Goal: Information Seeking & Learning: Learn about a topic

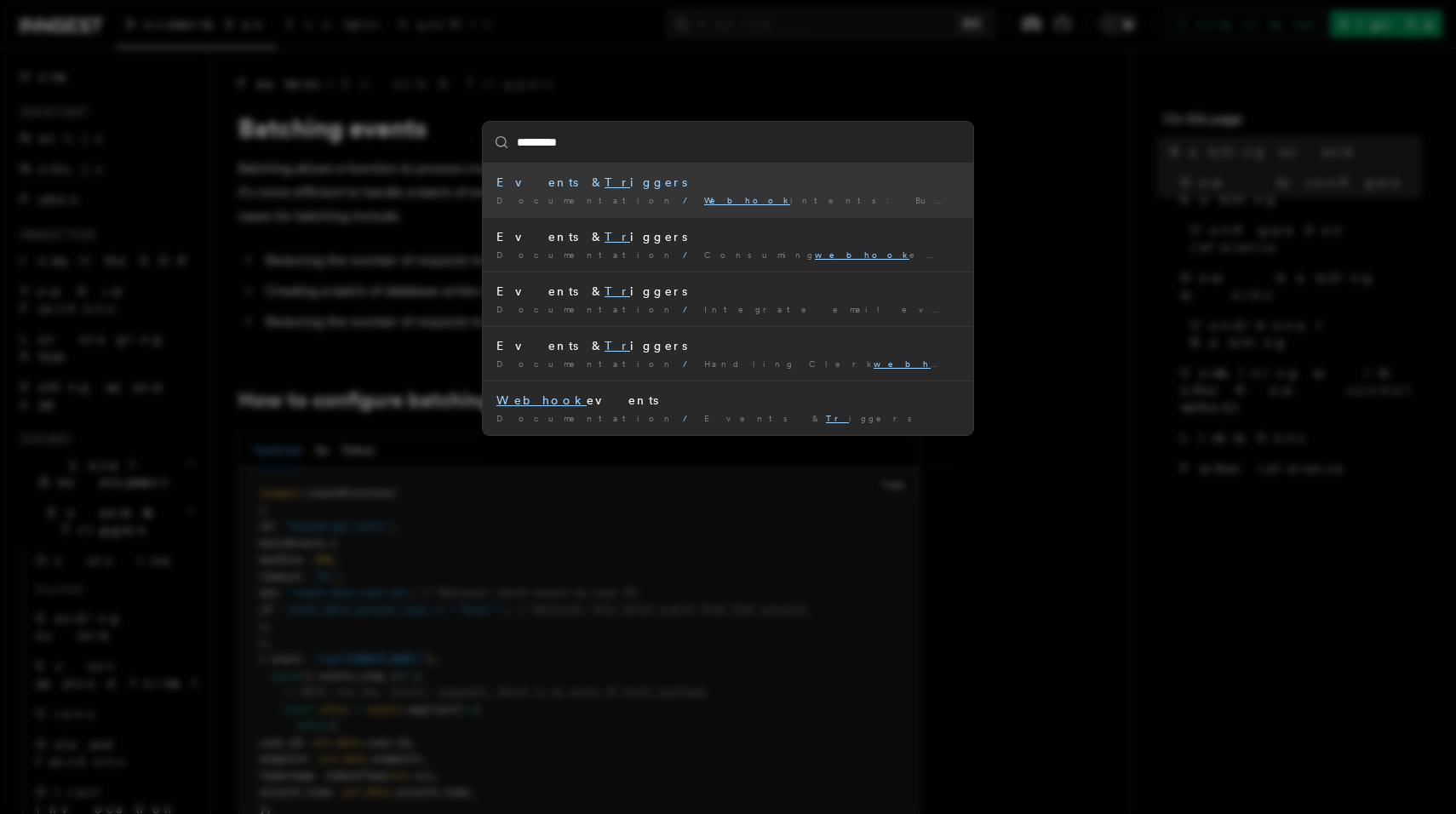
type input "*******"
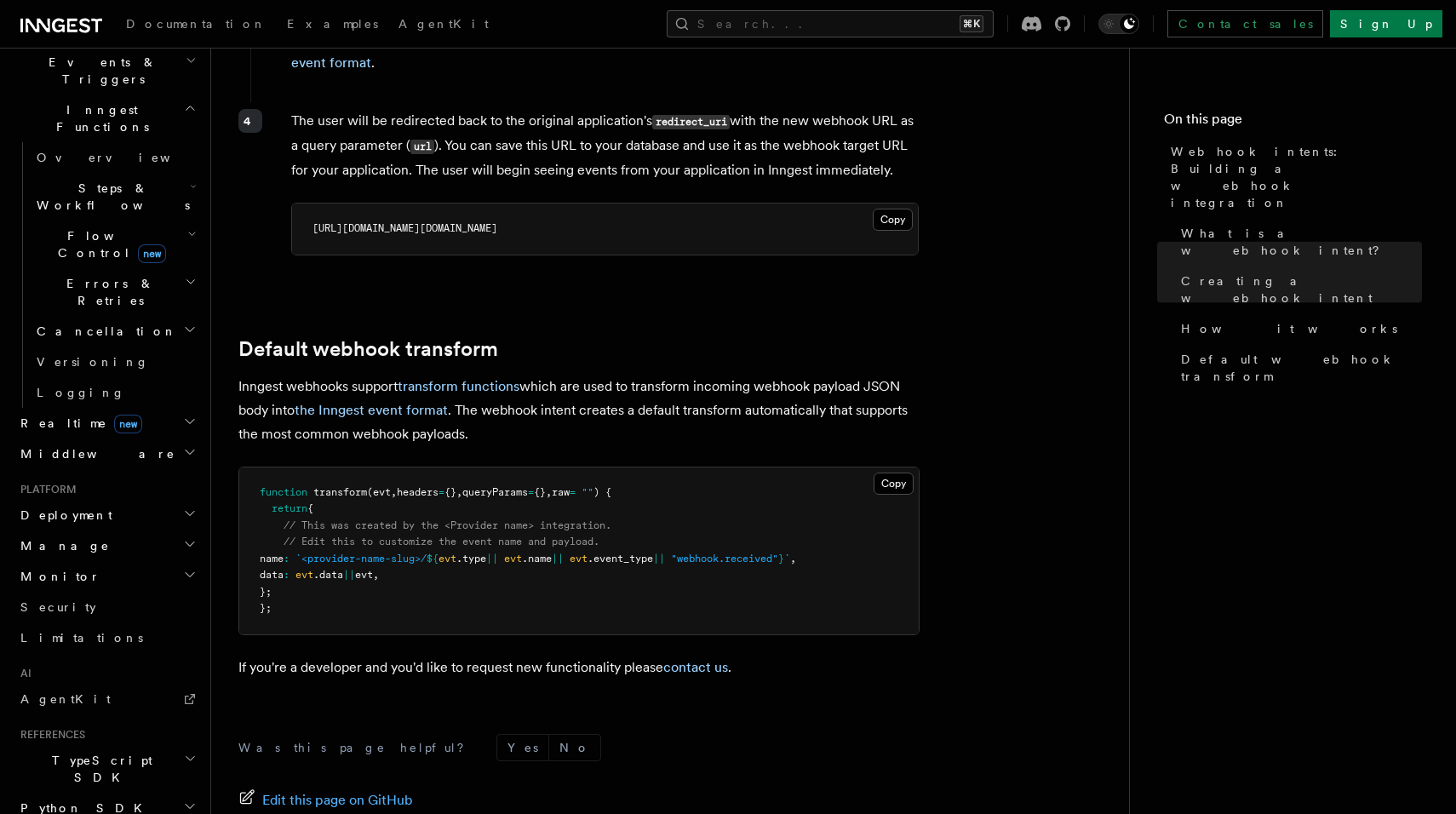
scroll to position [1811, 0]
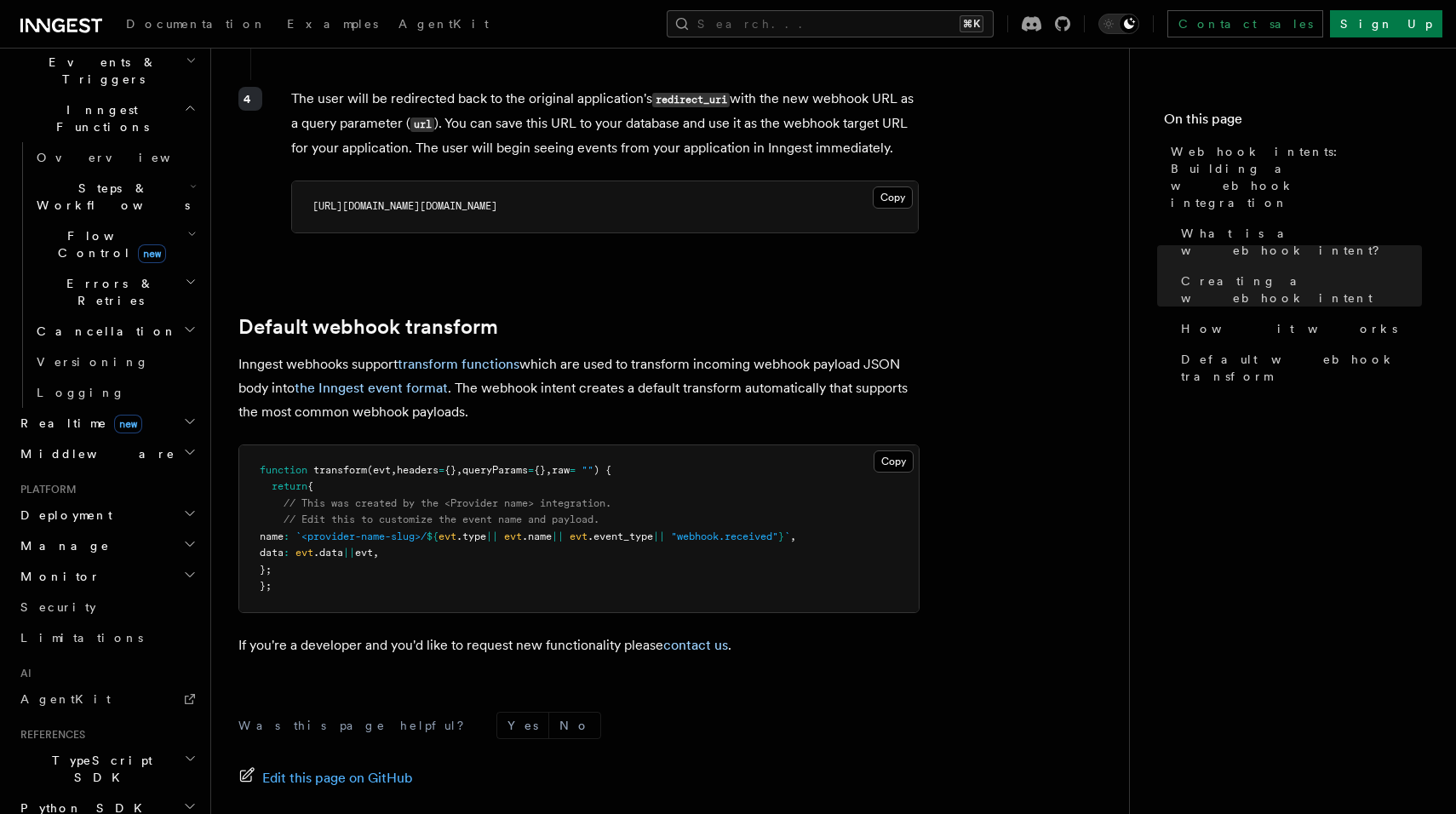
click at [691, 445] on pre "function transform (evt , headers = {} , queryParams = {} , raw = "" ) { return…" at bounding box center [579, 528] width 679 height 167
click at [927, 19] on button "Search... ⌘K" at bounding box center [829, 24] width 327 height 27
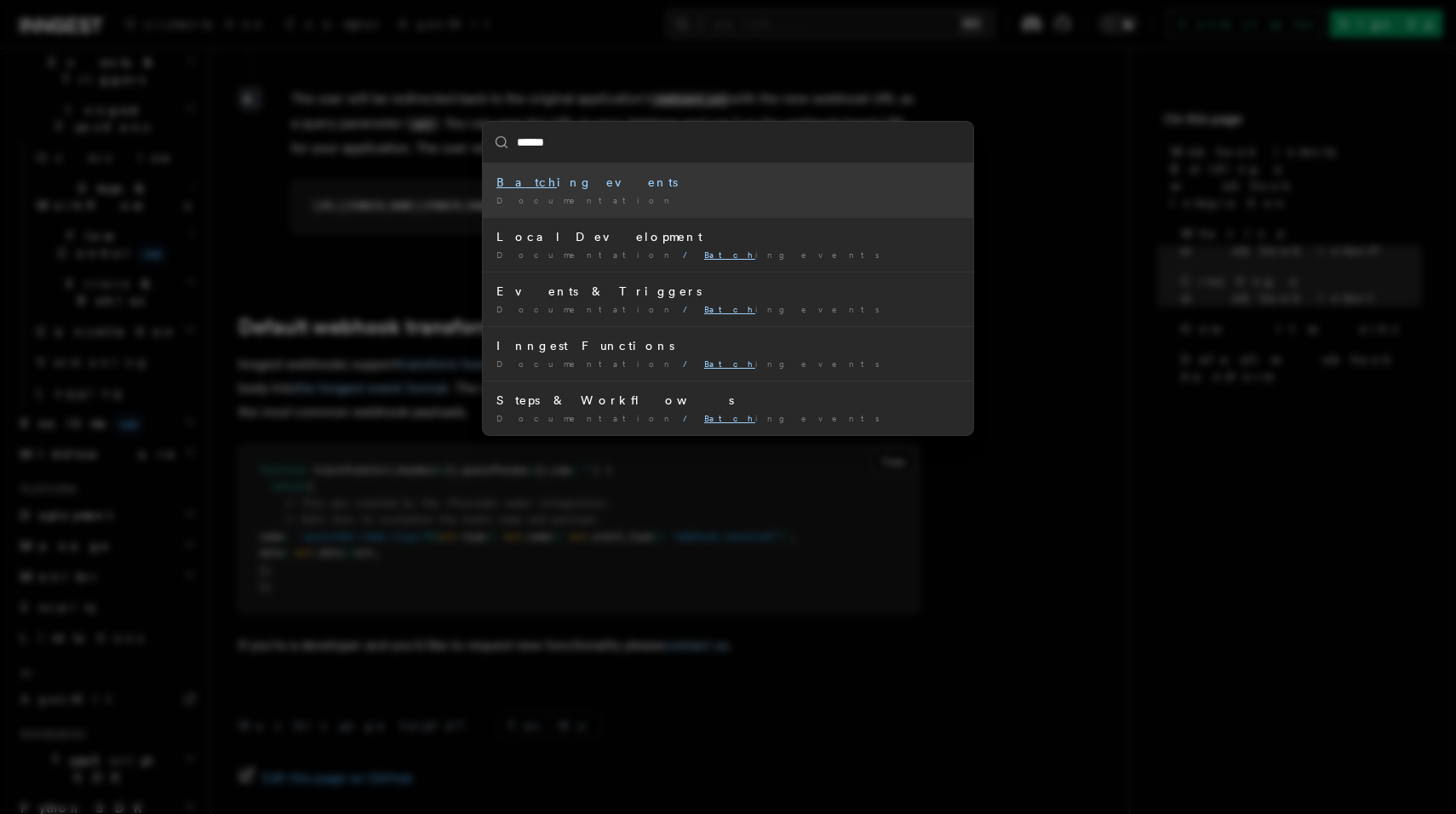
type input "*******"
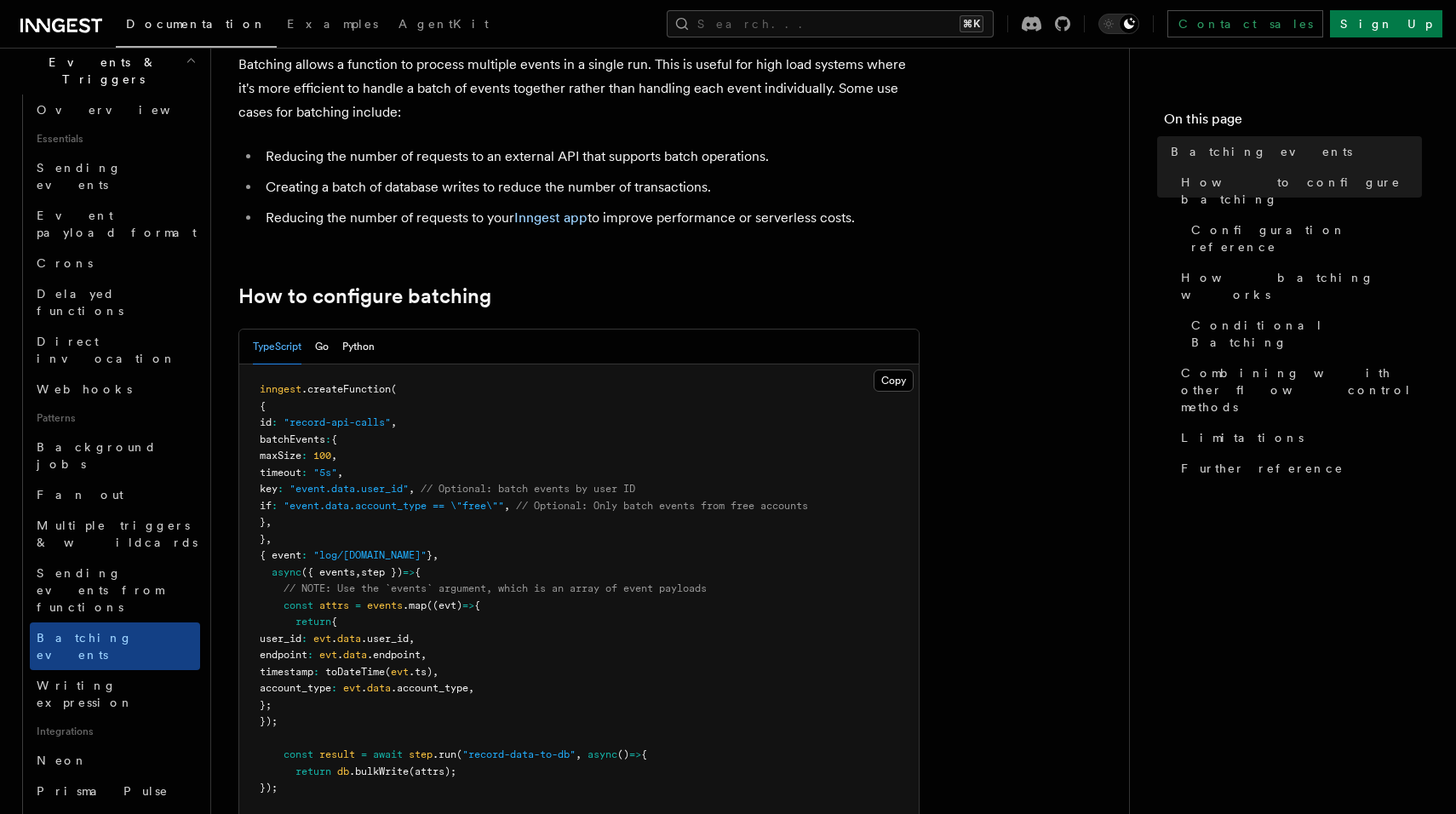
scroll to position [144, 0]
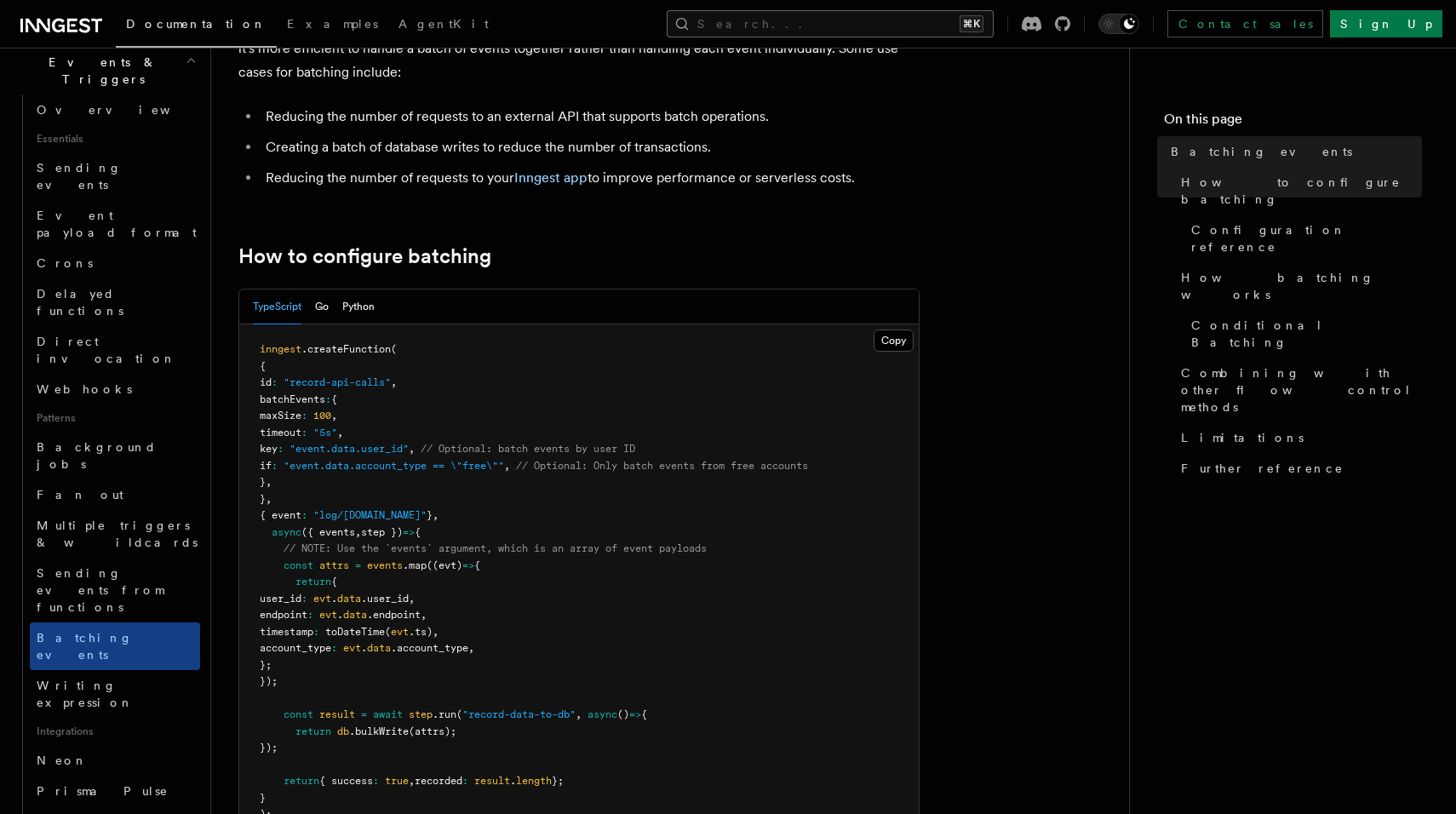
click at [832, 24] on button "Search... ⌘K" at bounding box center [829, 24] width 327 height 27
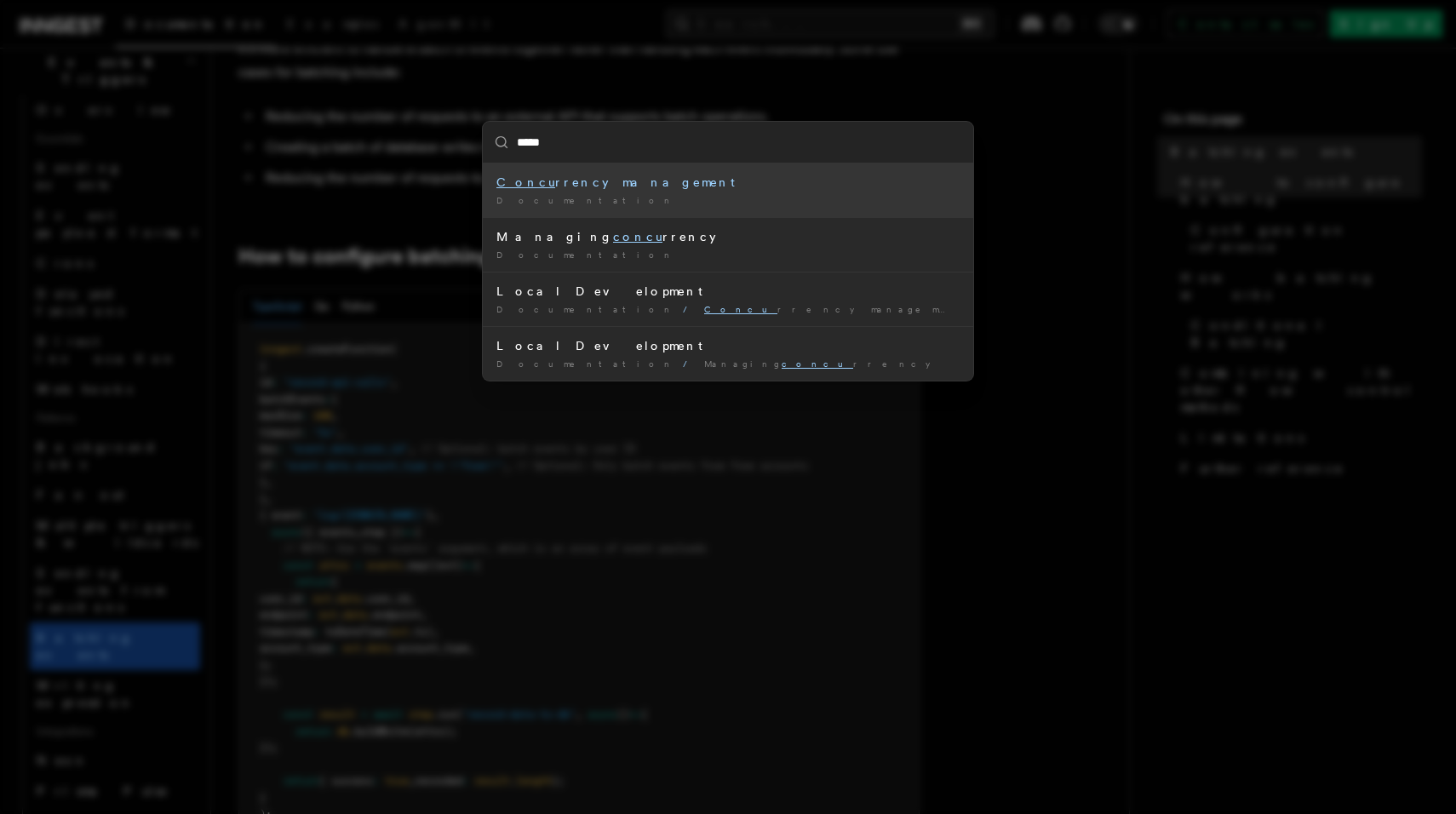
type input "******"
click at [556, 190] on div "Concur rency management" at bounding box center [728, 182] width 463 height 17
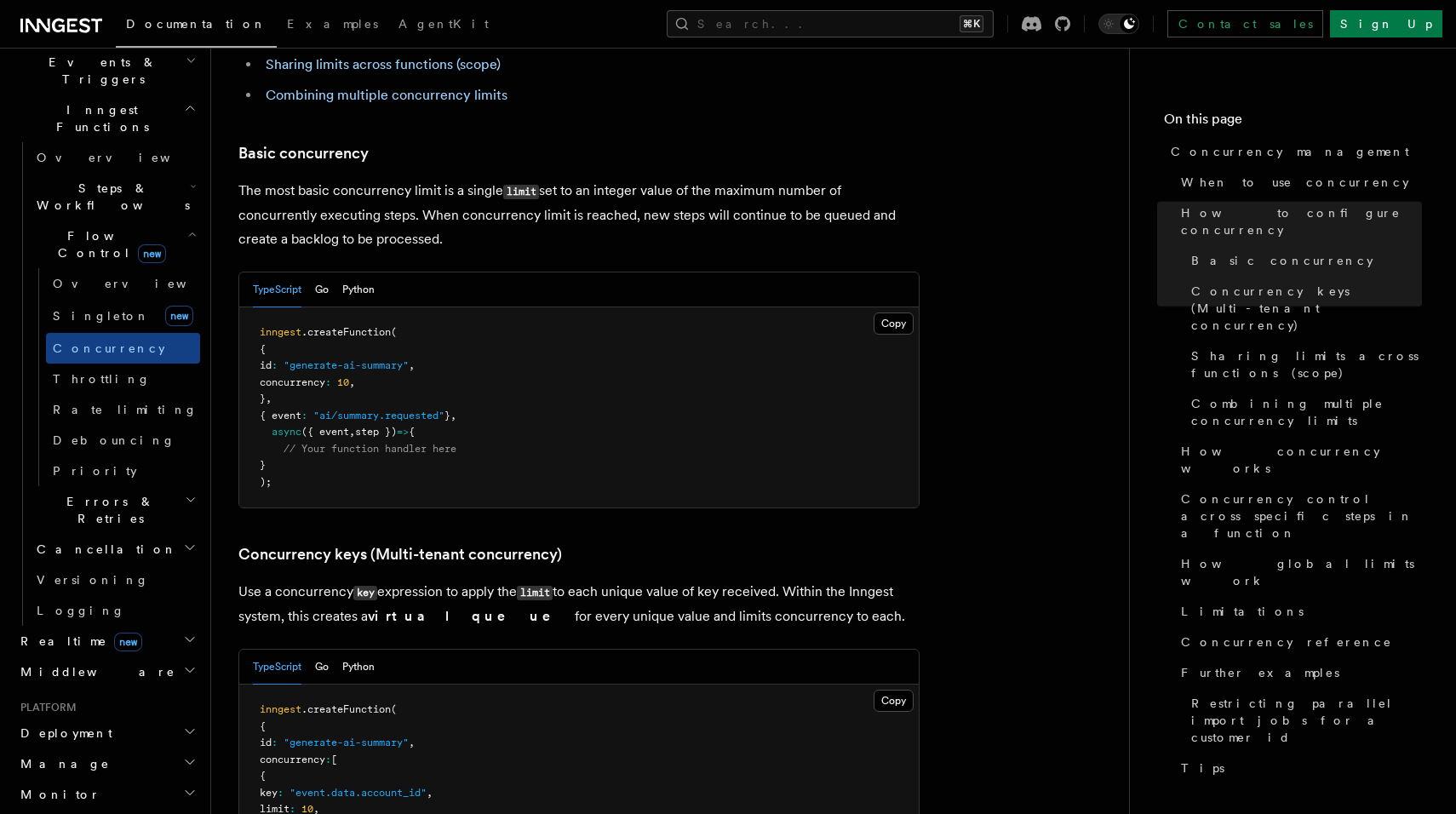
scroll to position [1117, 0]
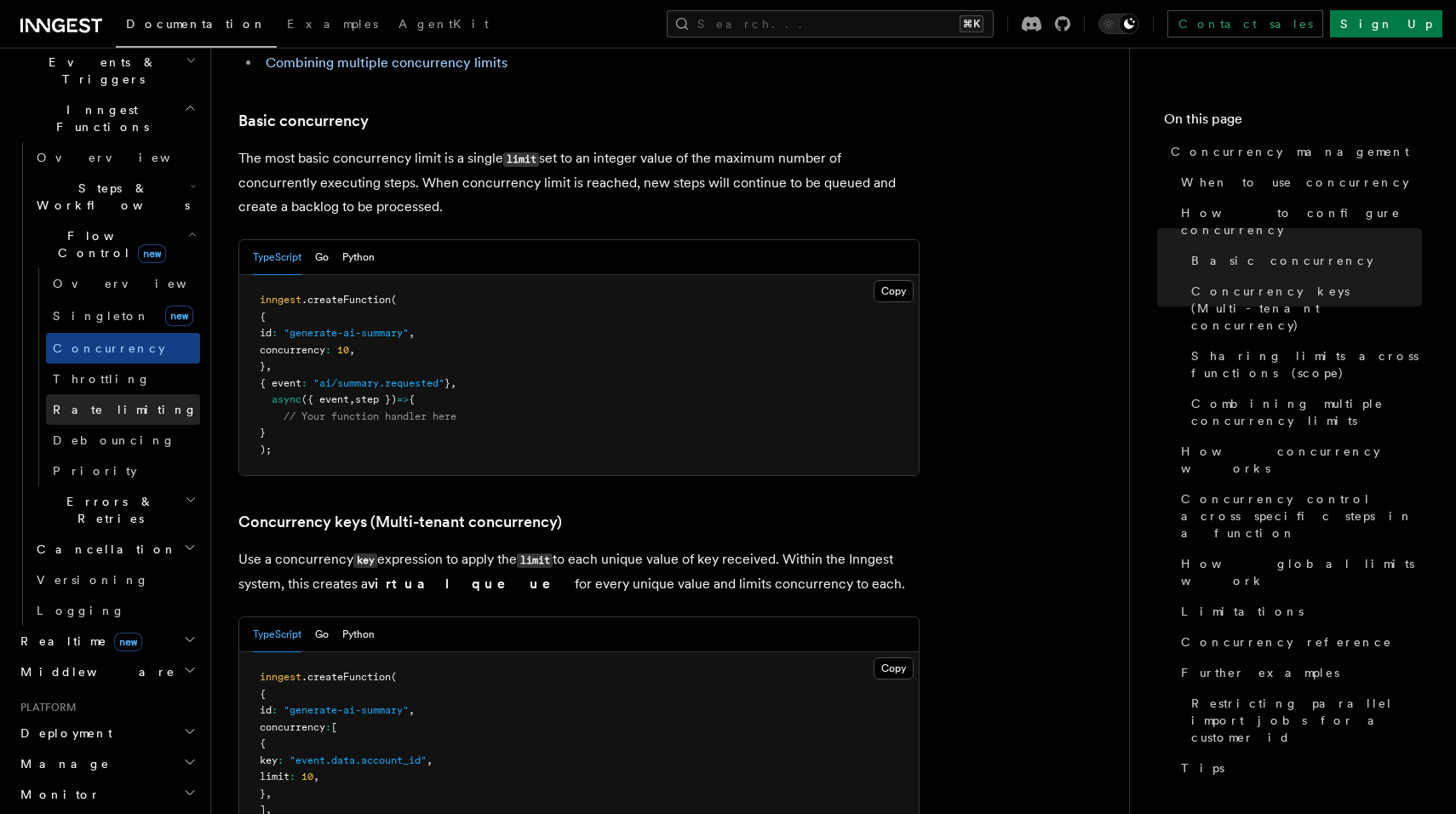
click at [84, 402] on span "Rate limiting" at bounding box center [125, 409] width 145 height 14
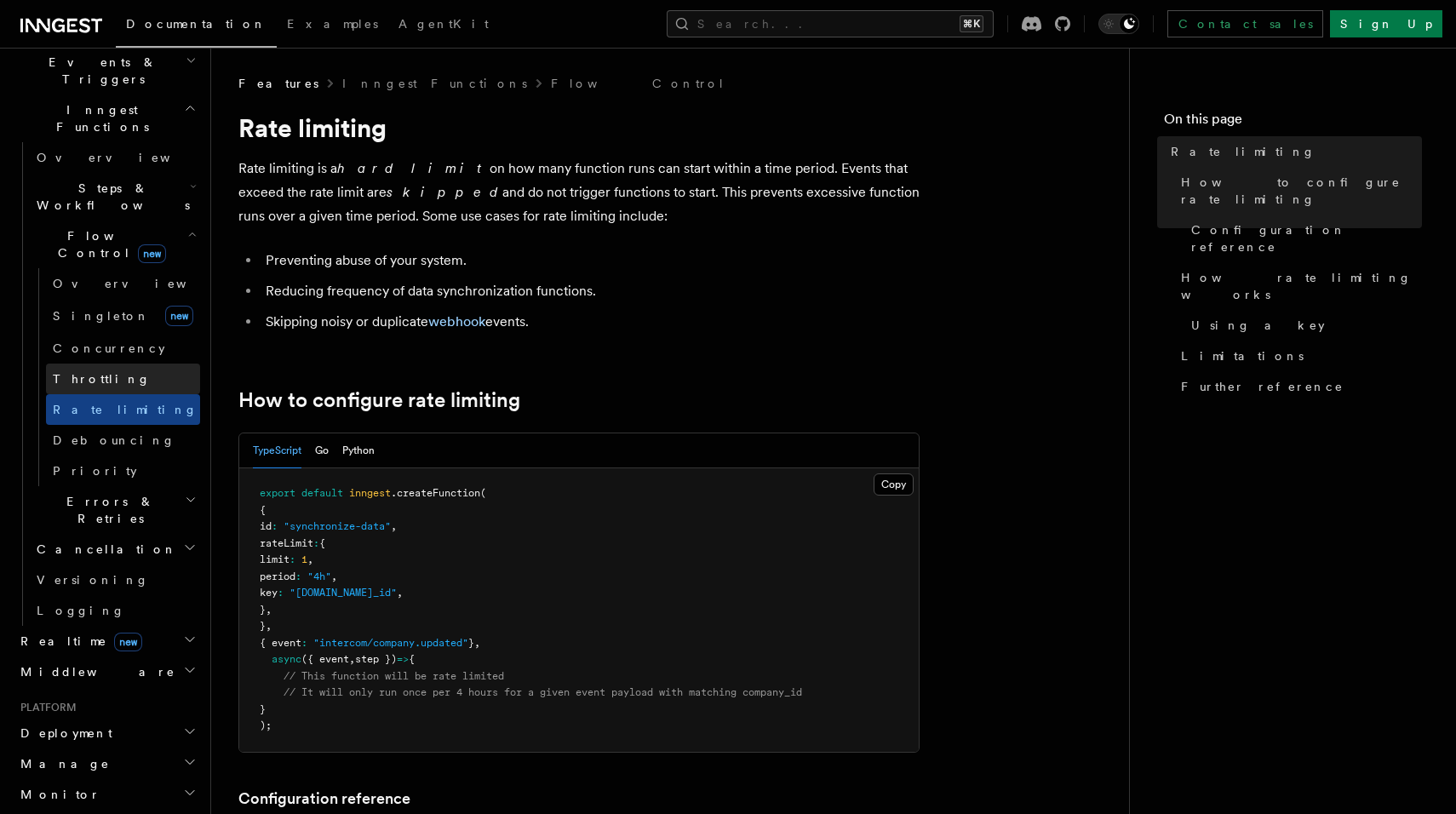
click at [99, 372] on span "Throttling" at bounding box center [102, 379] width 98 height 14
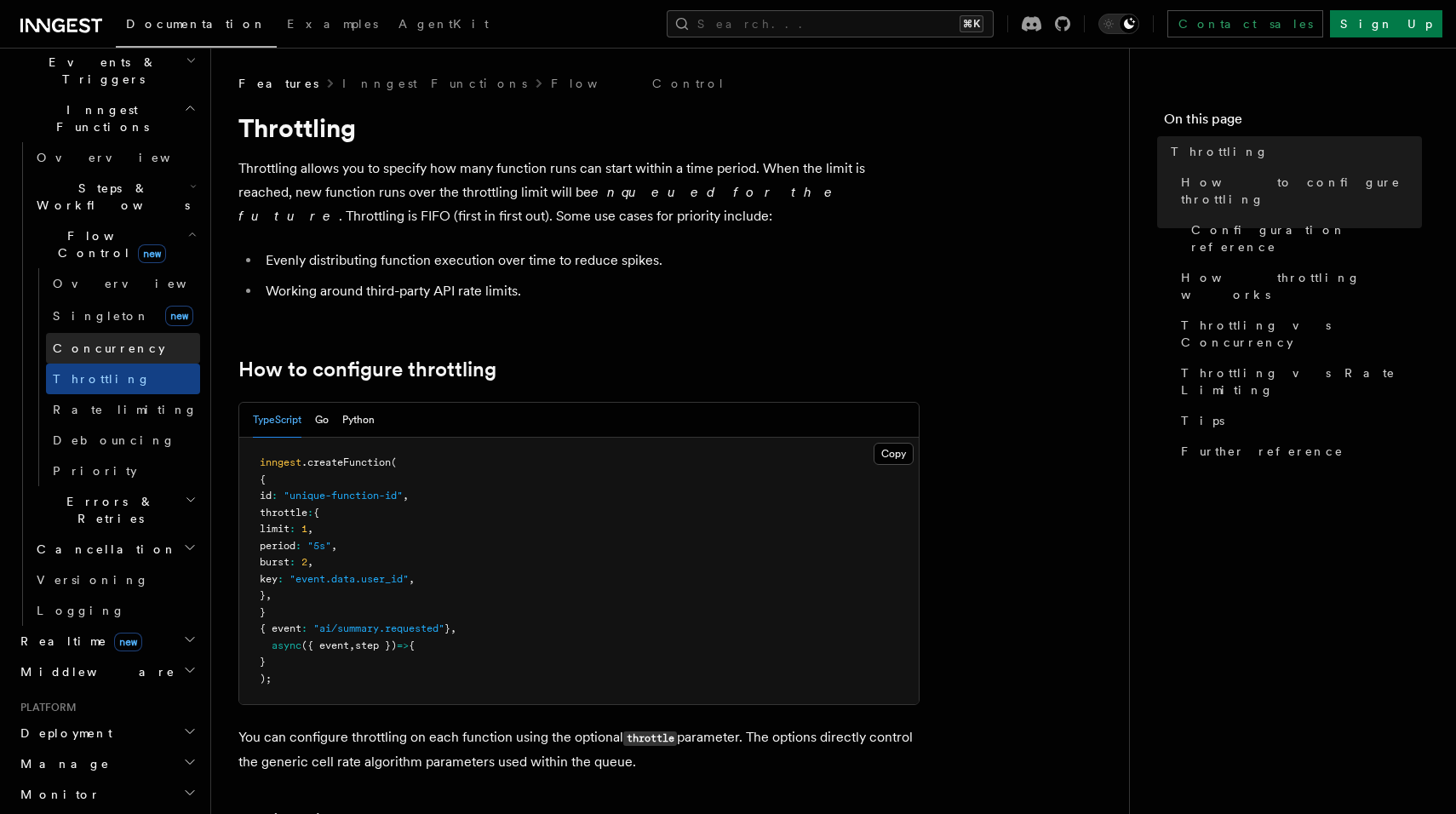
click at [105, 341] on span "Concurrency" at bounding box center [109, 348] width 112 height 14
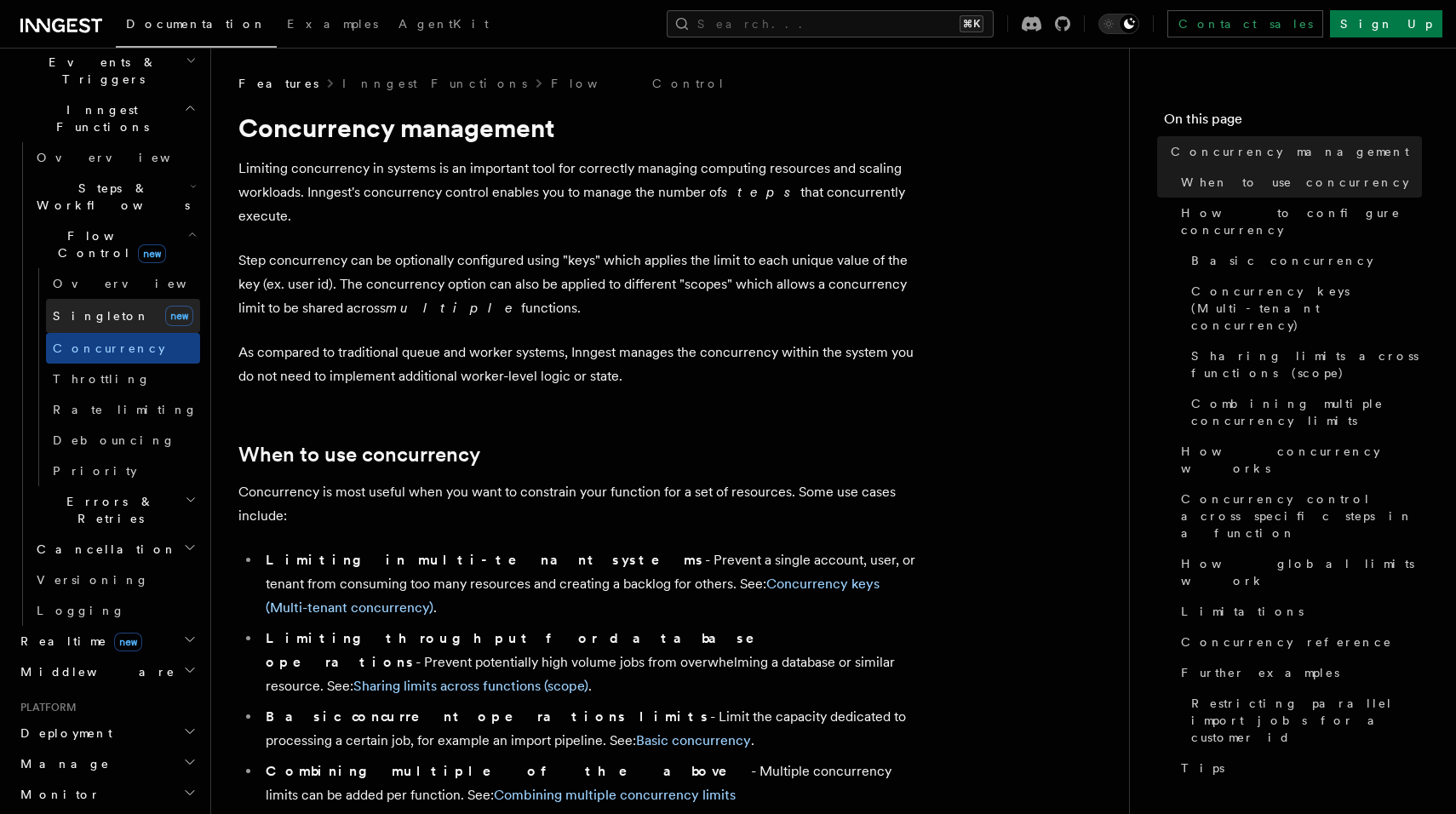
click at [113, 299] on link "[PERSON_NAME] new" at bounding box center [123, 315] width 154 height 34
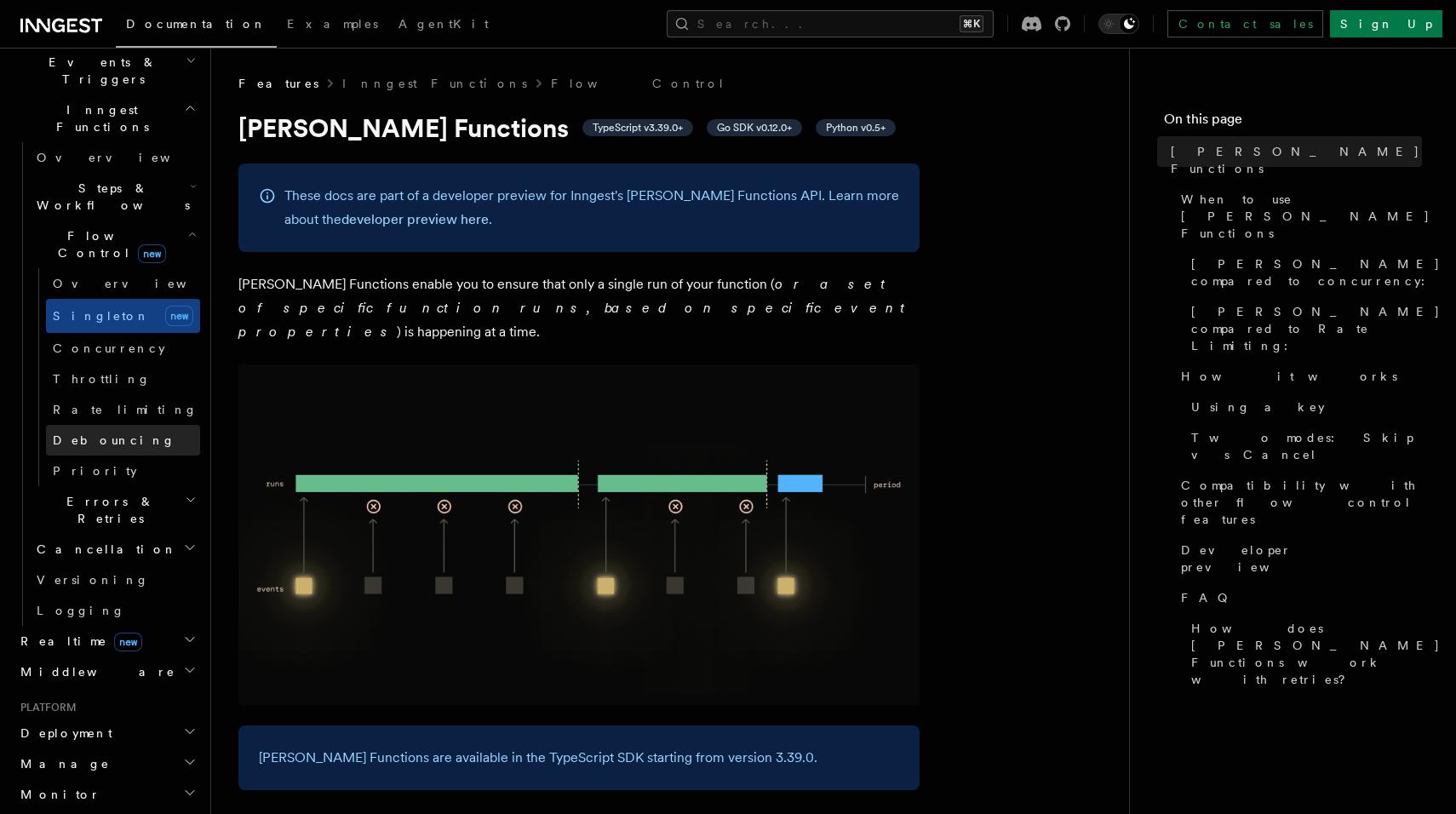
click at [102, 425] on link "Debouncing" at bounding box center [123, 440] width 154 height 30
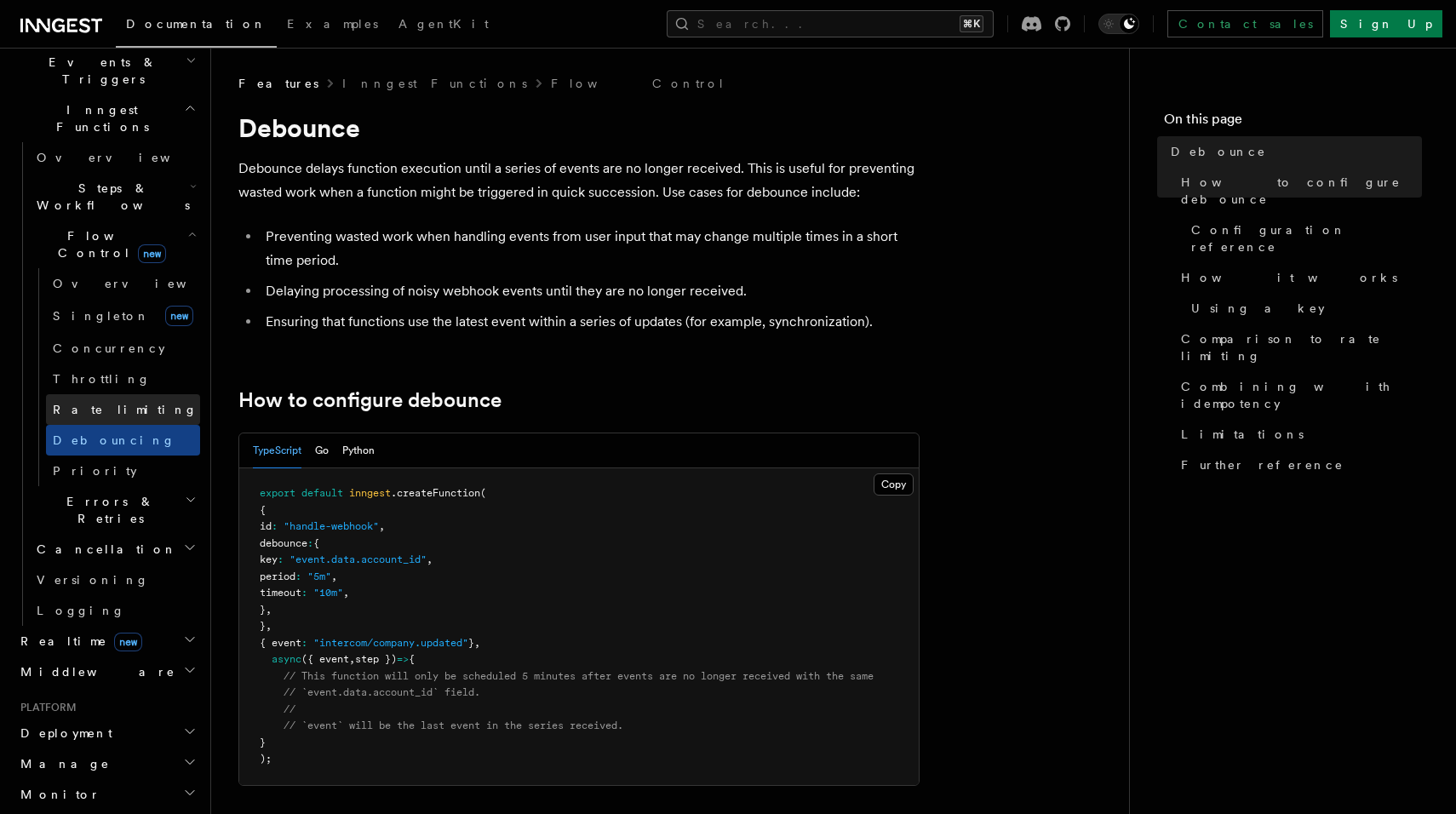
click at [109, 394] on link "Rate limiting" at bounding box center [123, 409] width 154 height 30
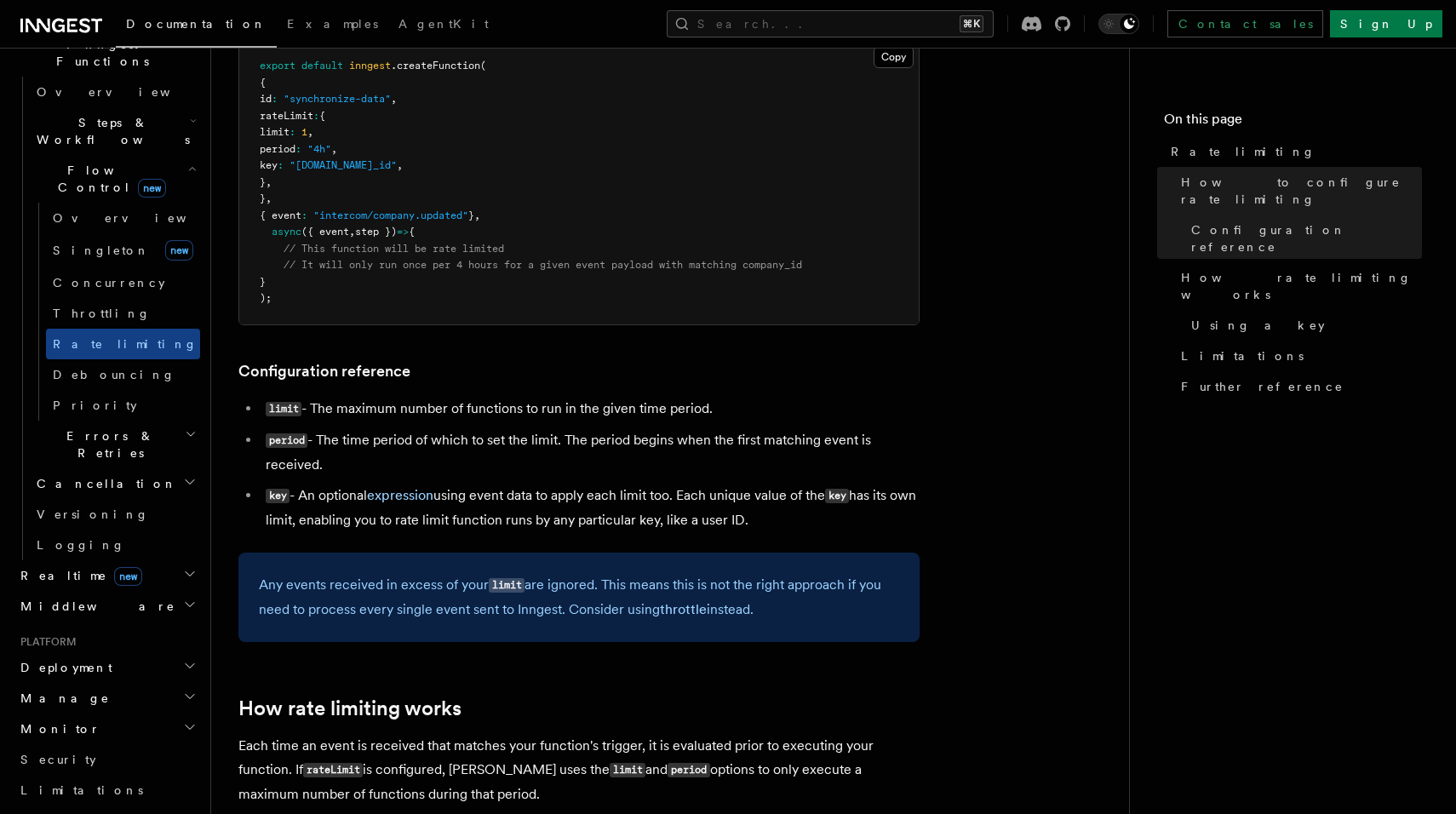
scroll to position [439, 0]
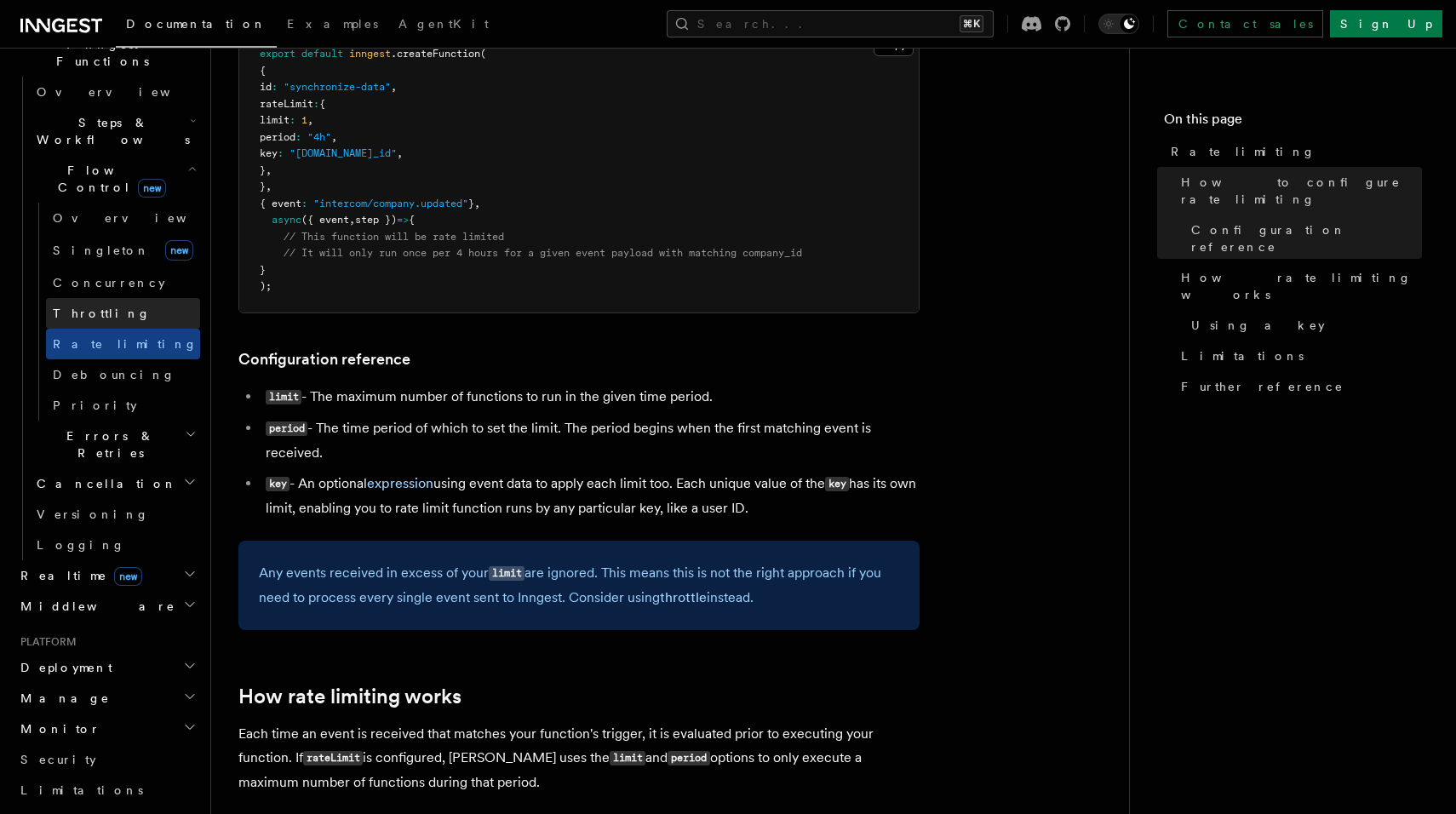
click at [95, 305] on span "Throttling" at bounding box center [102, 313] width 98 height 17
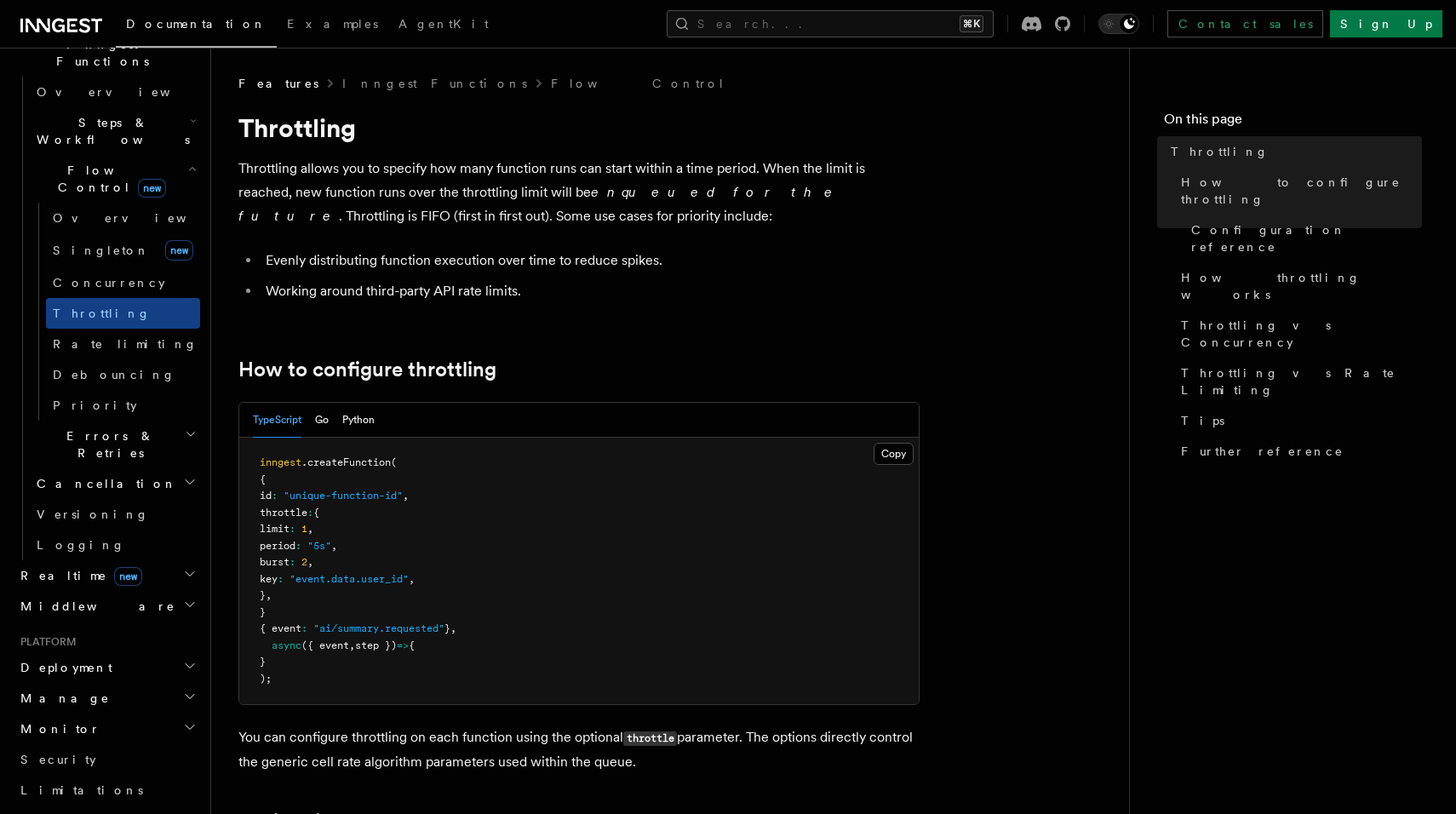
click at [862, 33] on button "Search... ⌘K" at bounding box center [829, 24] width 327 height 27
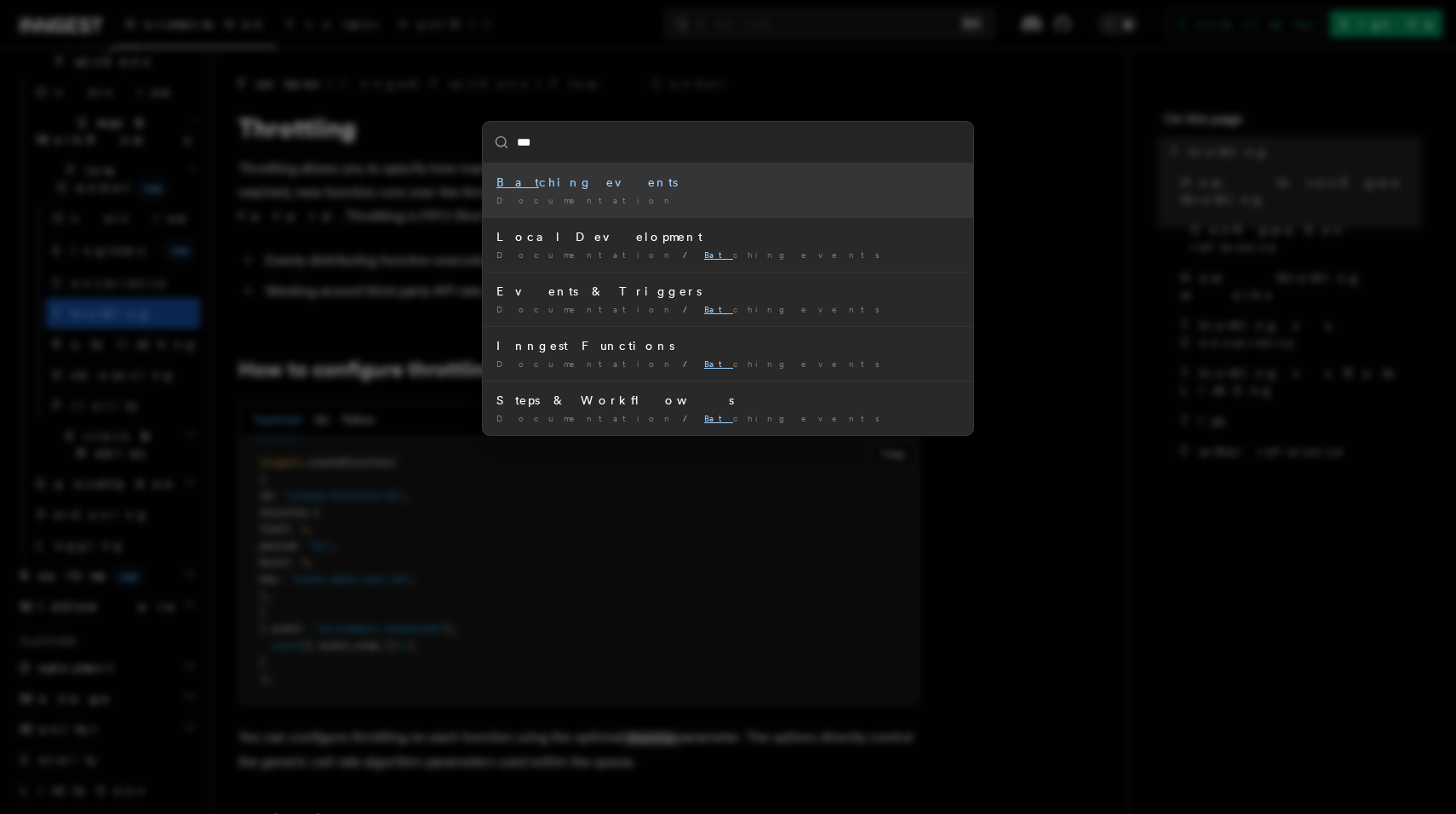
type input "****"
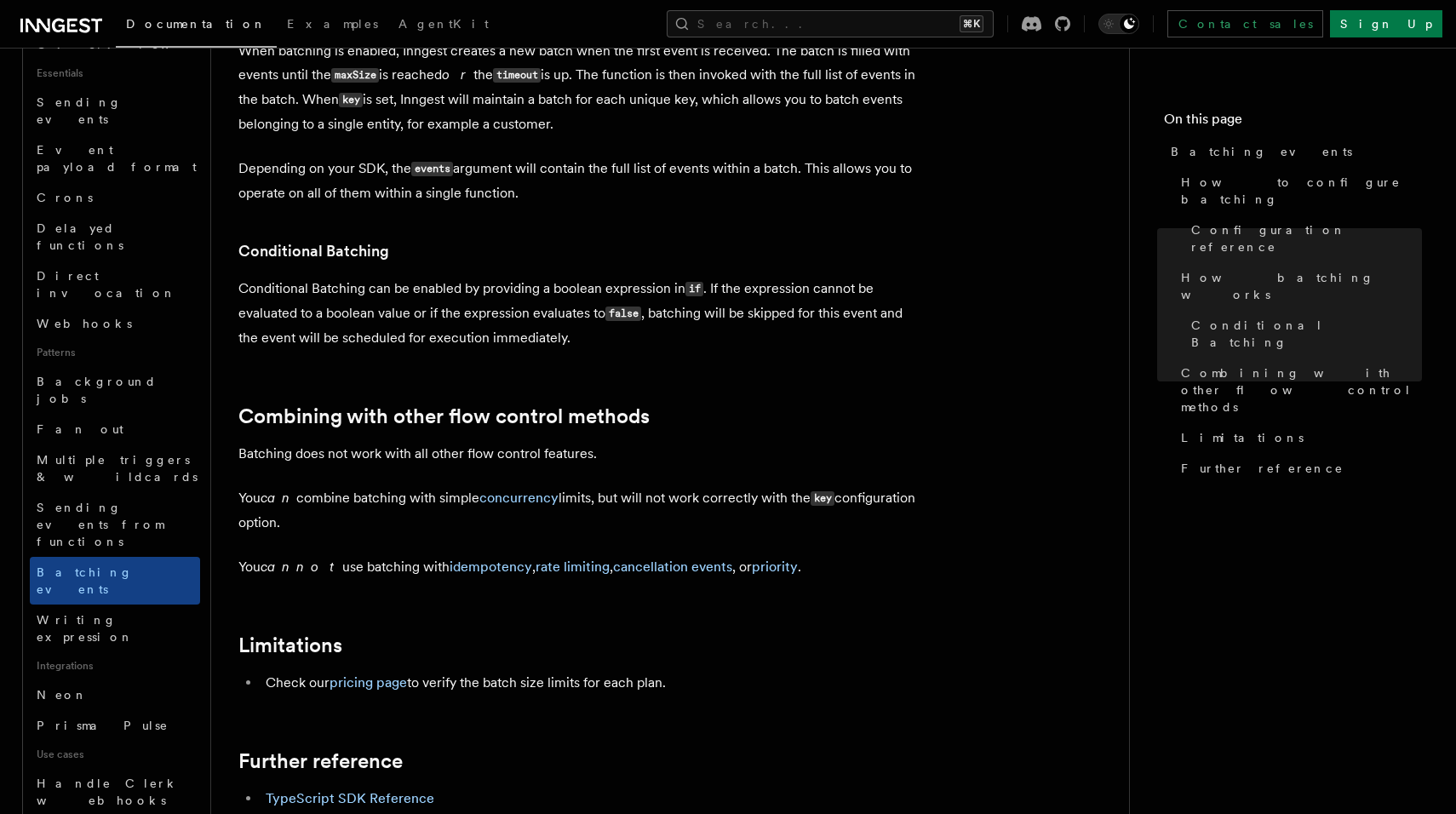
scroll to position [1526, 0]
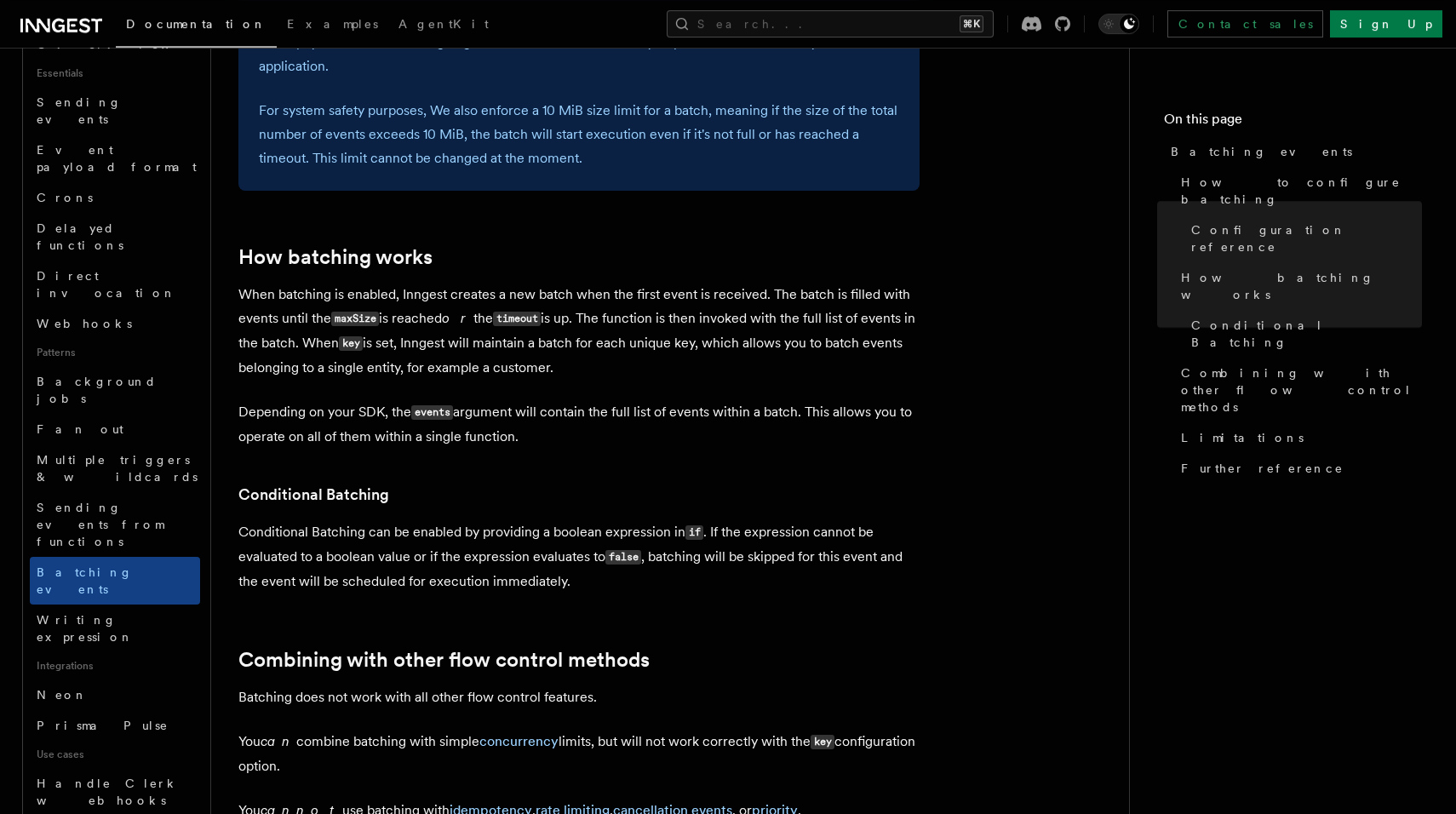
scroll to position [1246, 0]
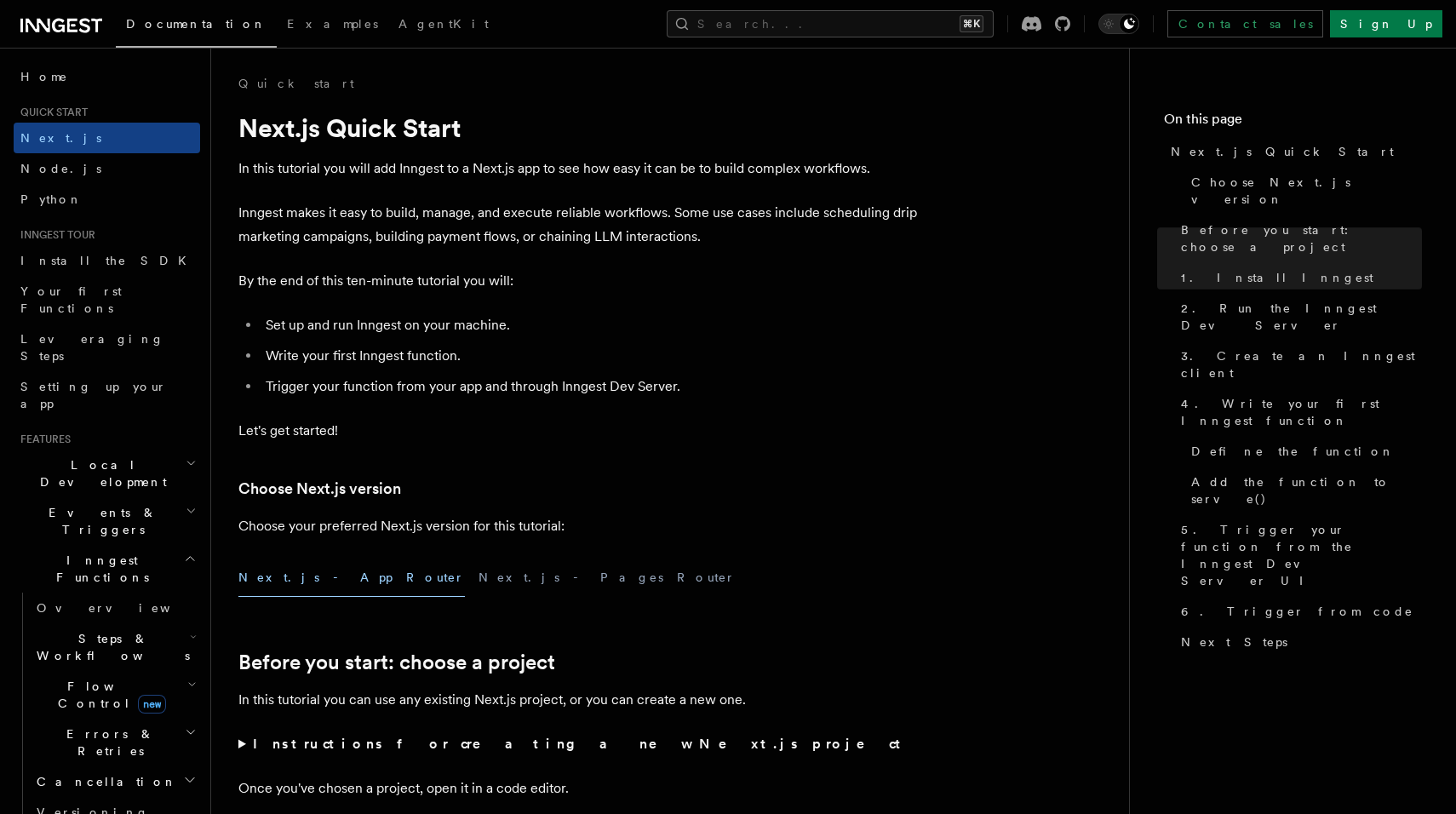
scroll to position [1176, 0]
